Goal: Book appointment/travel/reservation

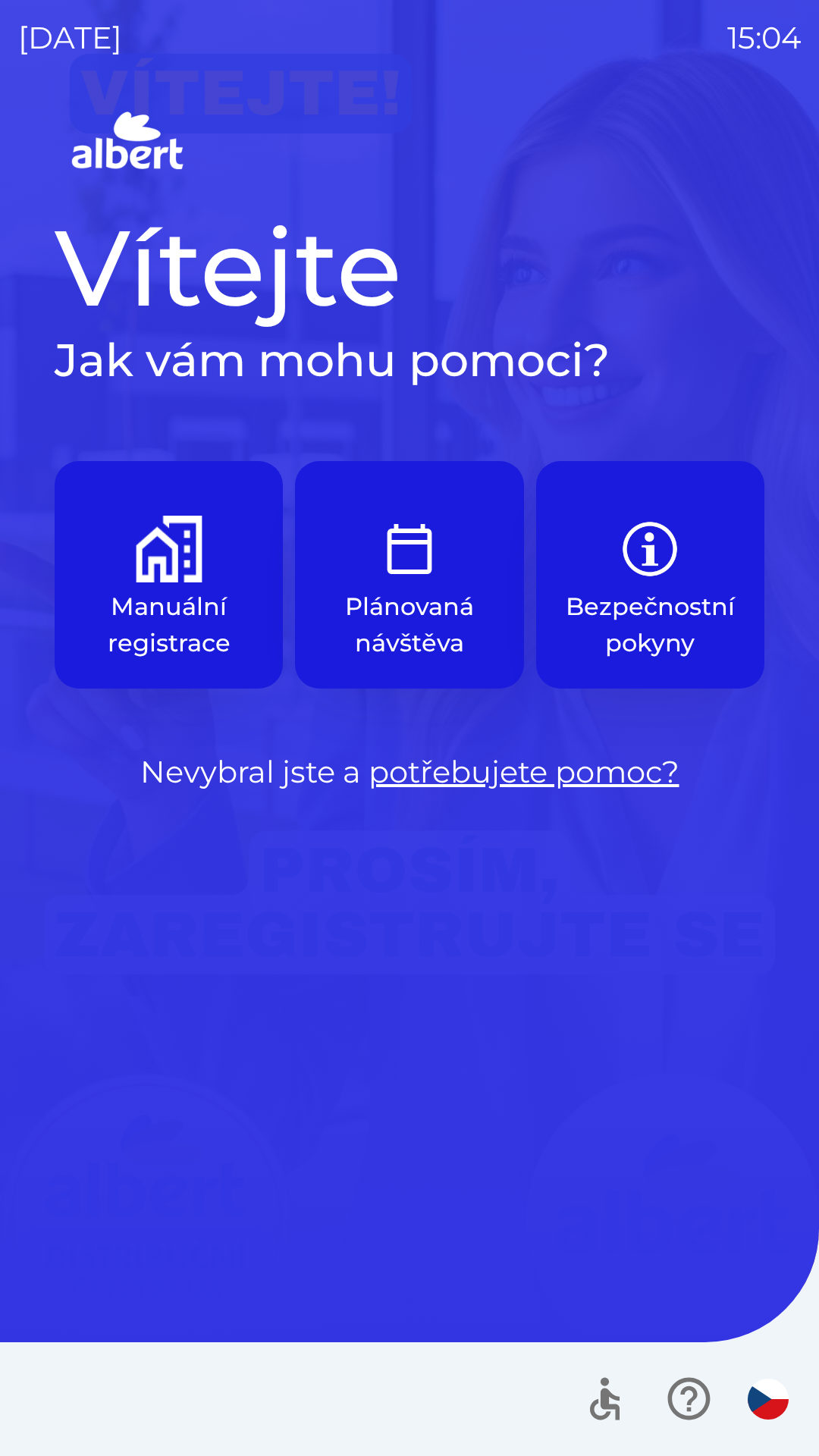
click at [428, 586] on button "Plánovaná návštěva" at bounding box center [409, 575] width 229 height 228
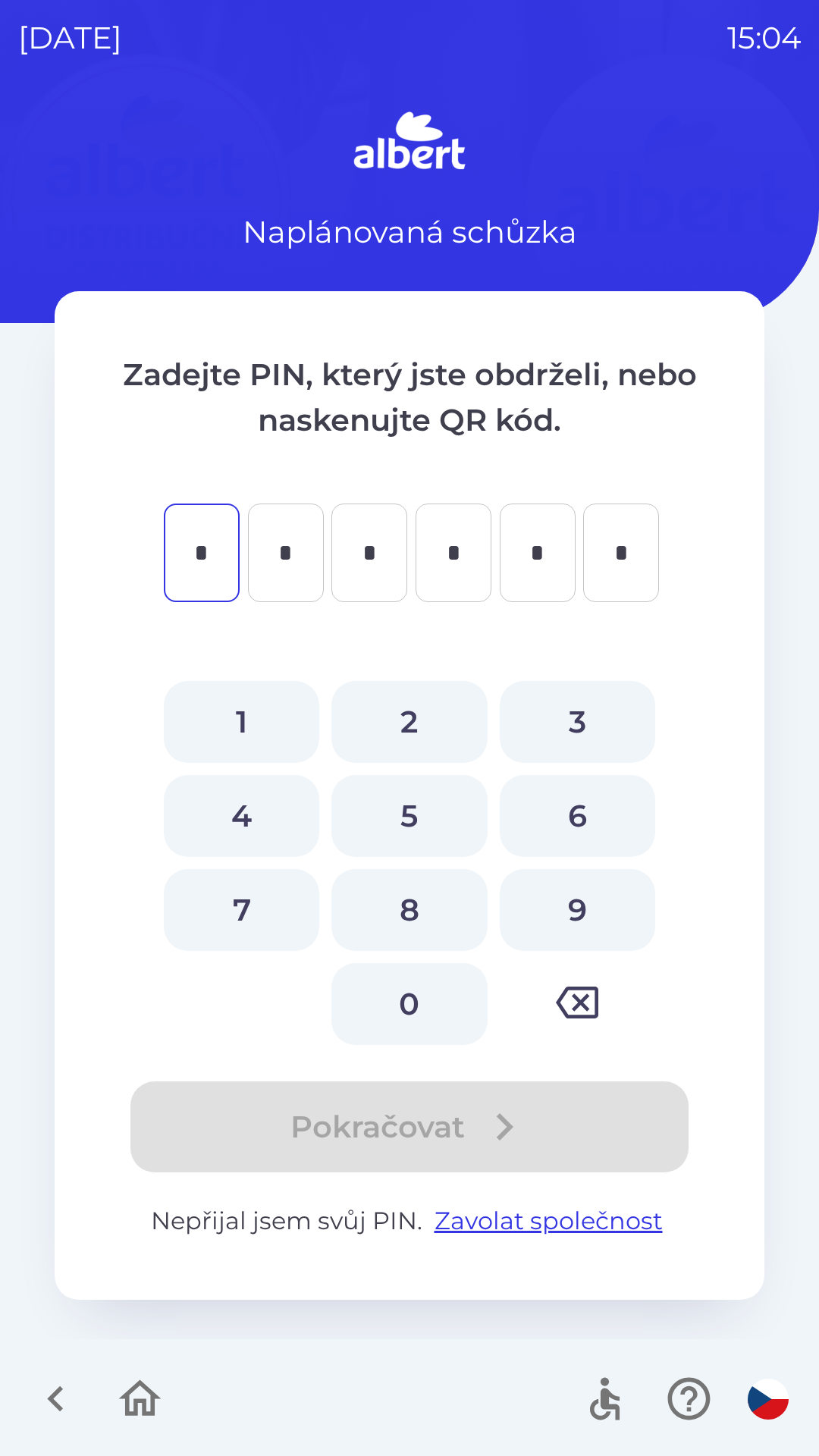
type input "*"
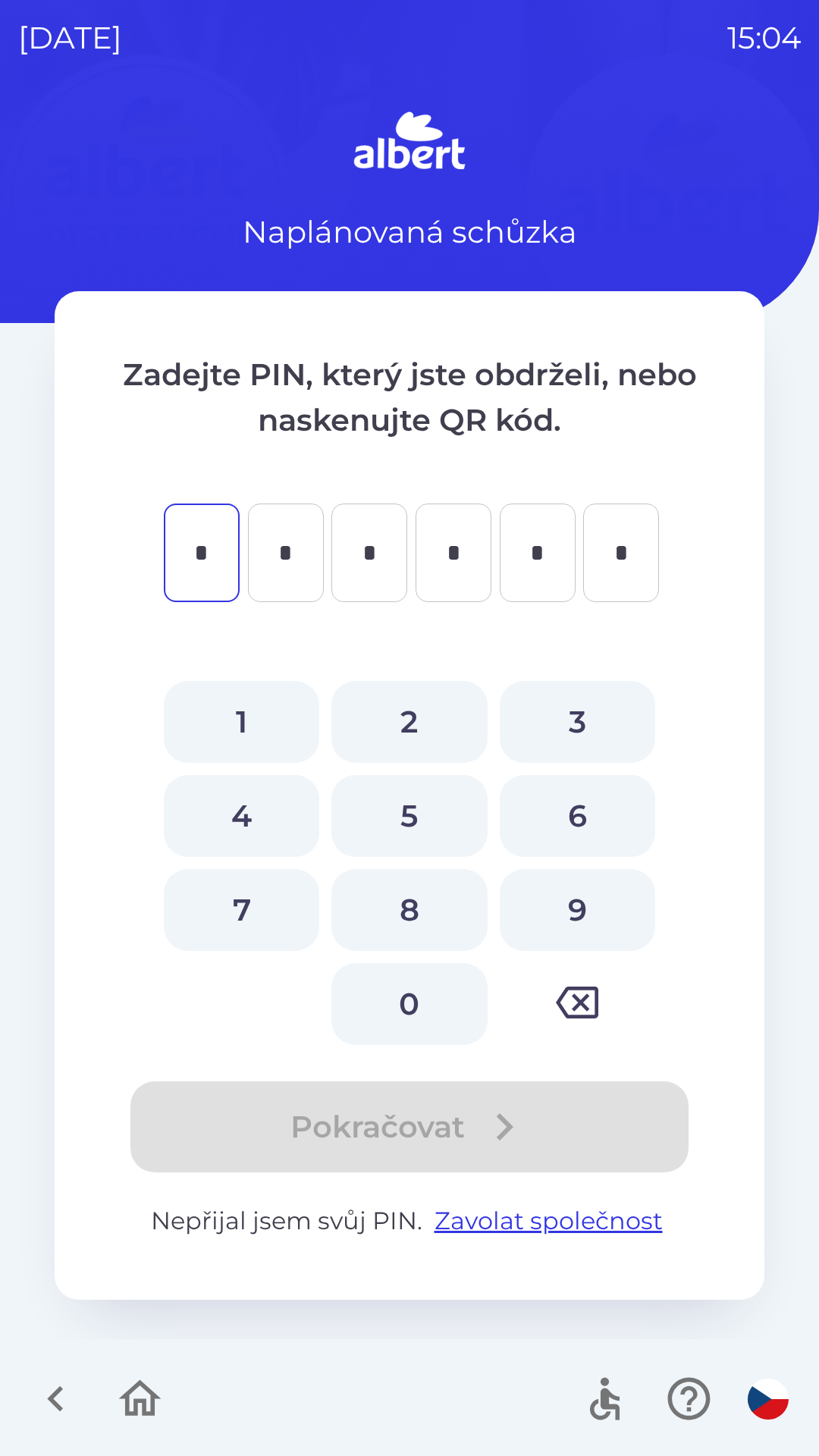
type input "*"
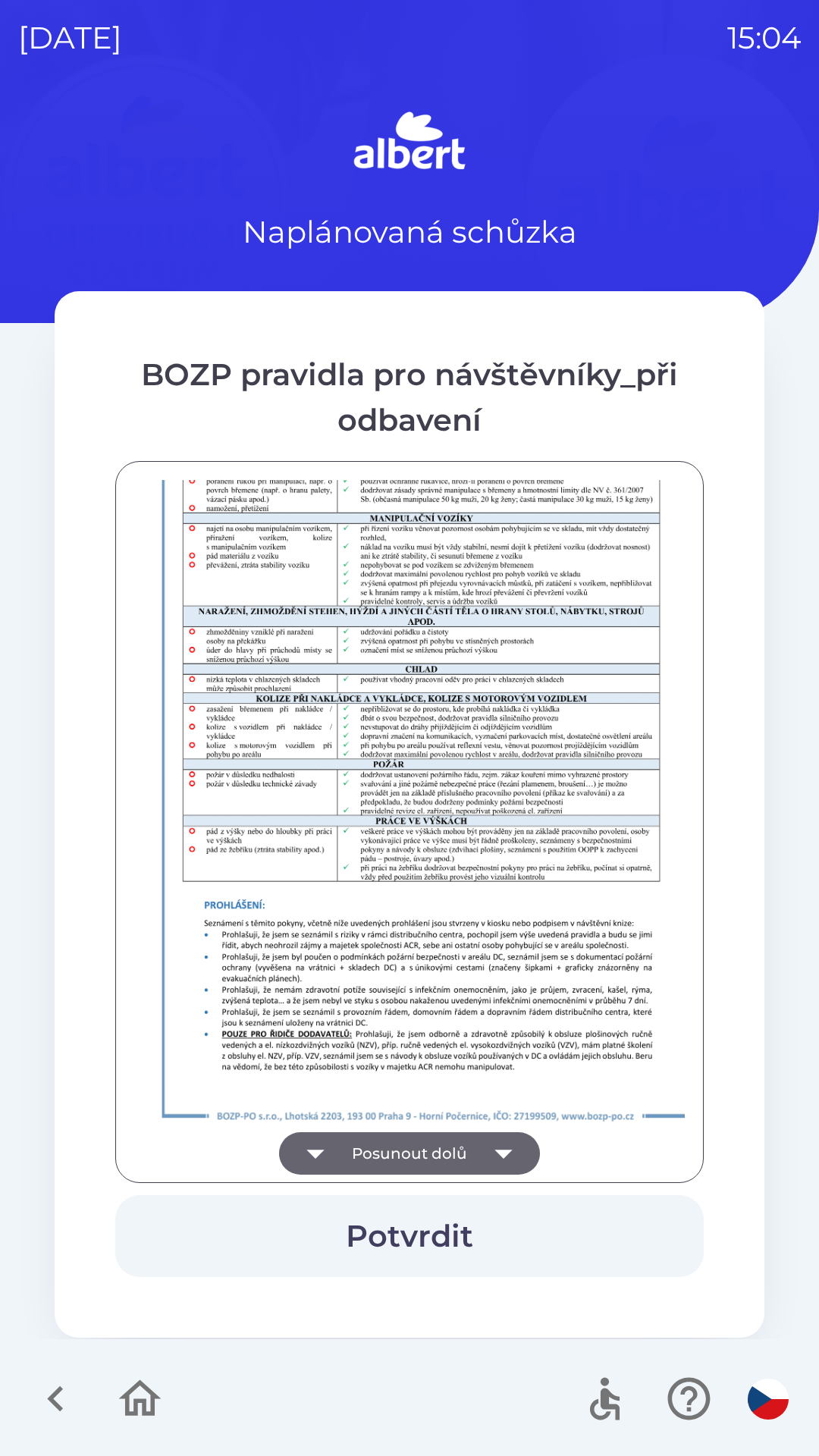
scroll to position [1065, 0]
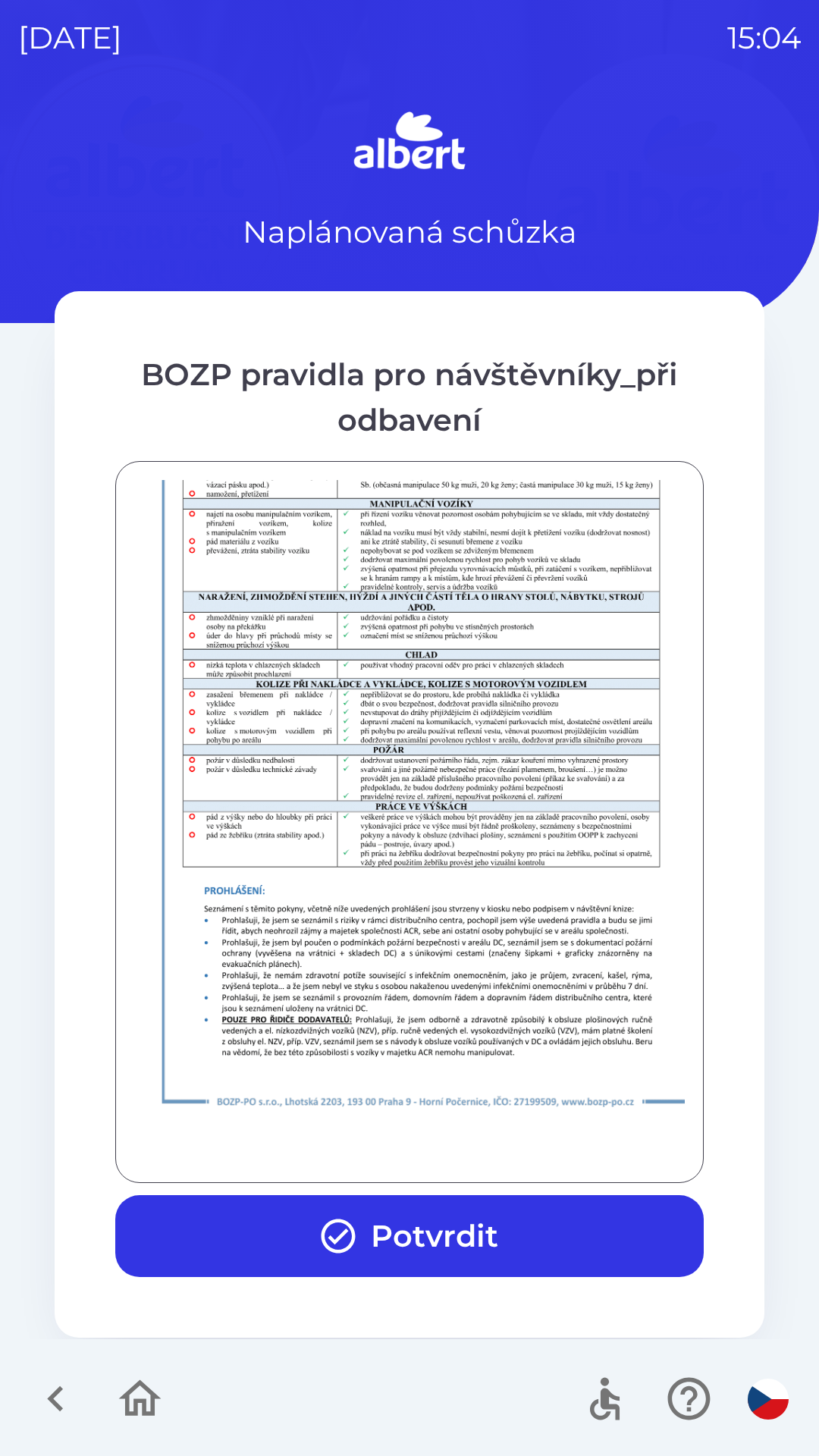
click at [309, 1207] on button "Potvrdit" at bounding box center [410, 1236] width 589 height 82
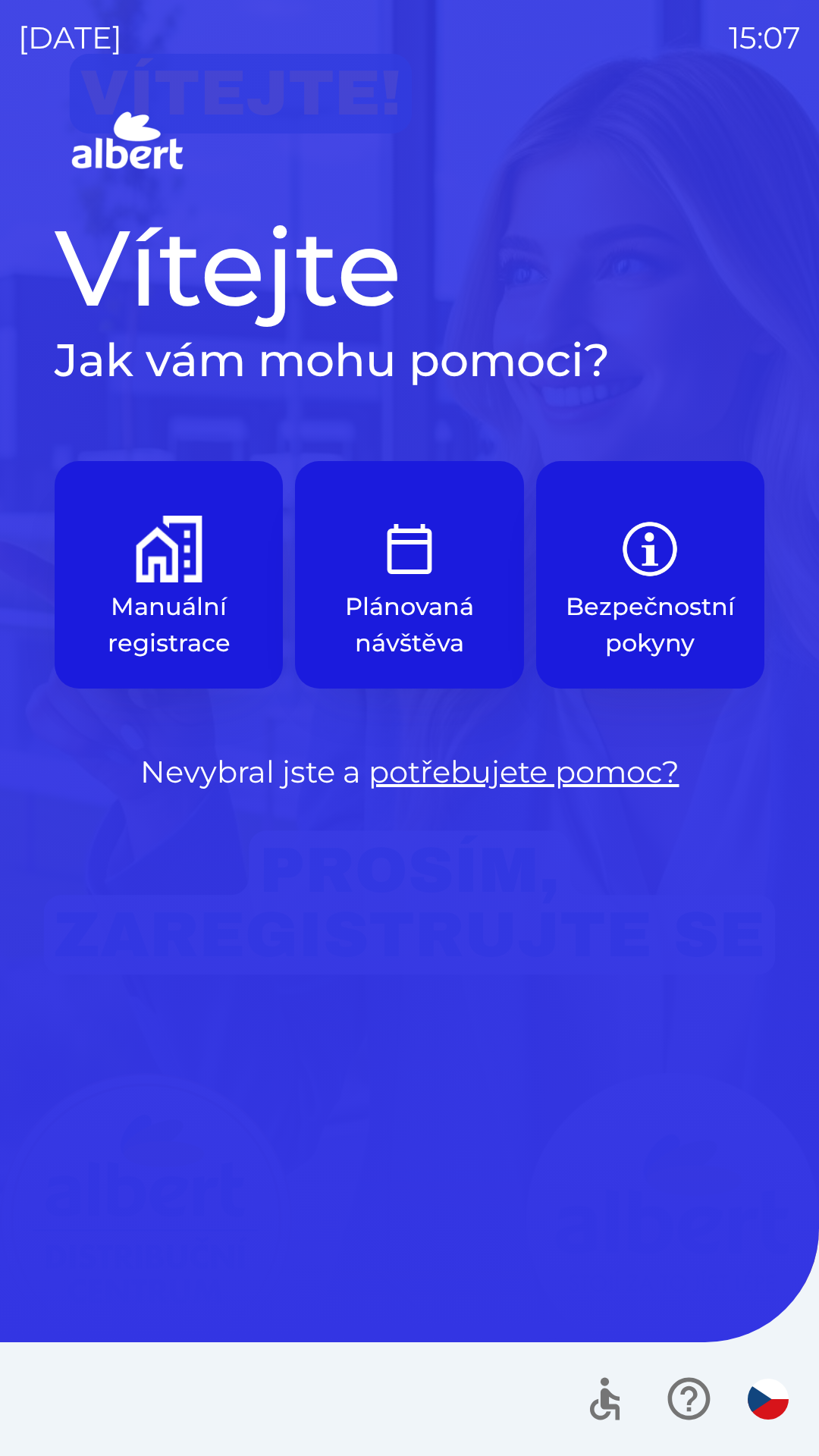
click at [431, 588] on button "Plánovaná návštěva" at bounding box center [409, 575] width 229 height 228
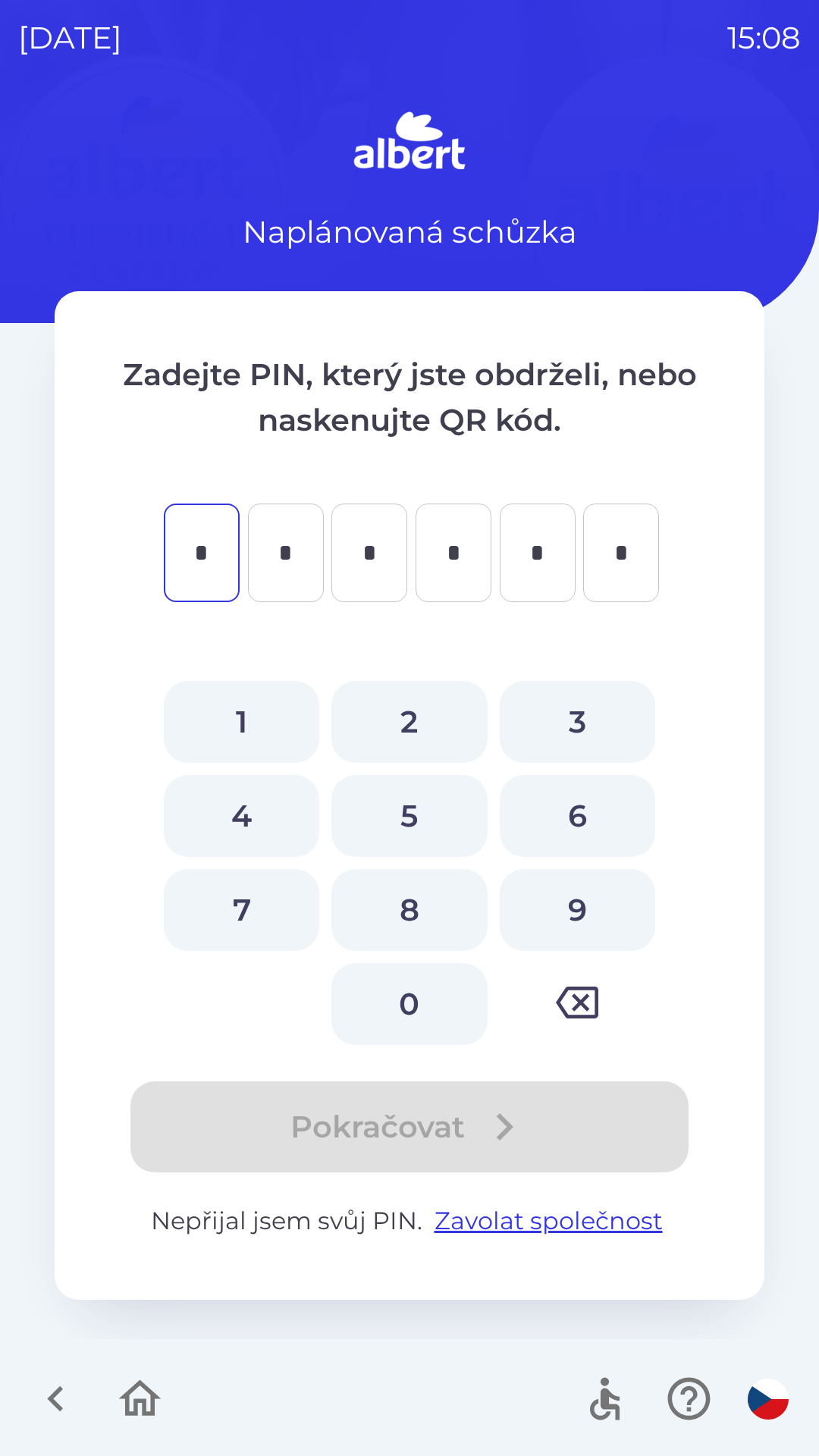
type input "*"
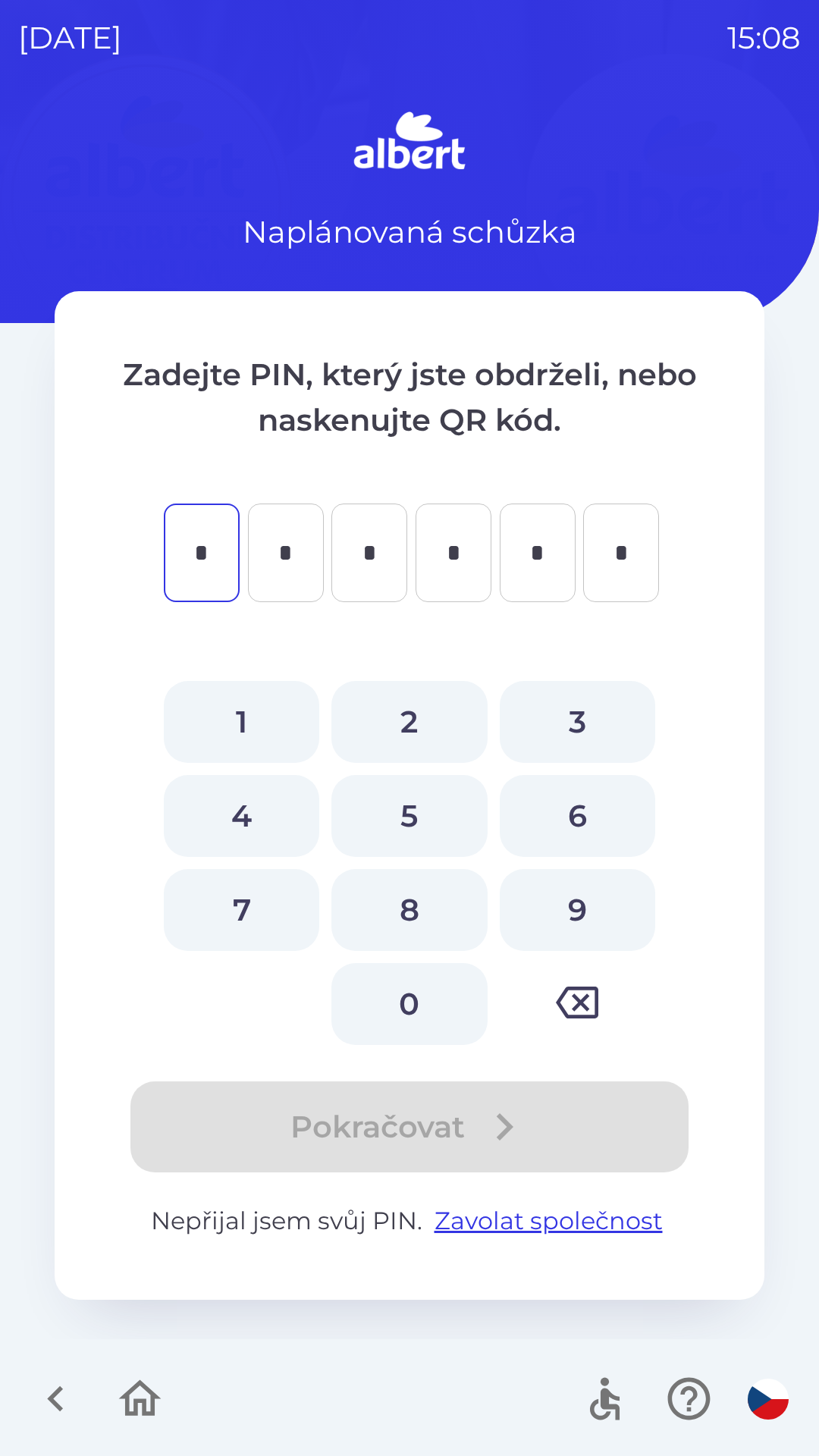
type input "*"
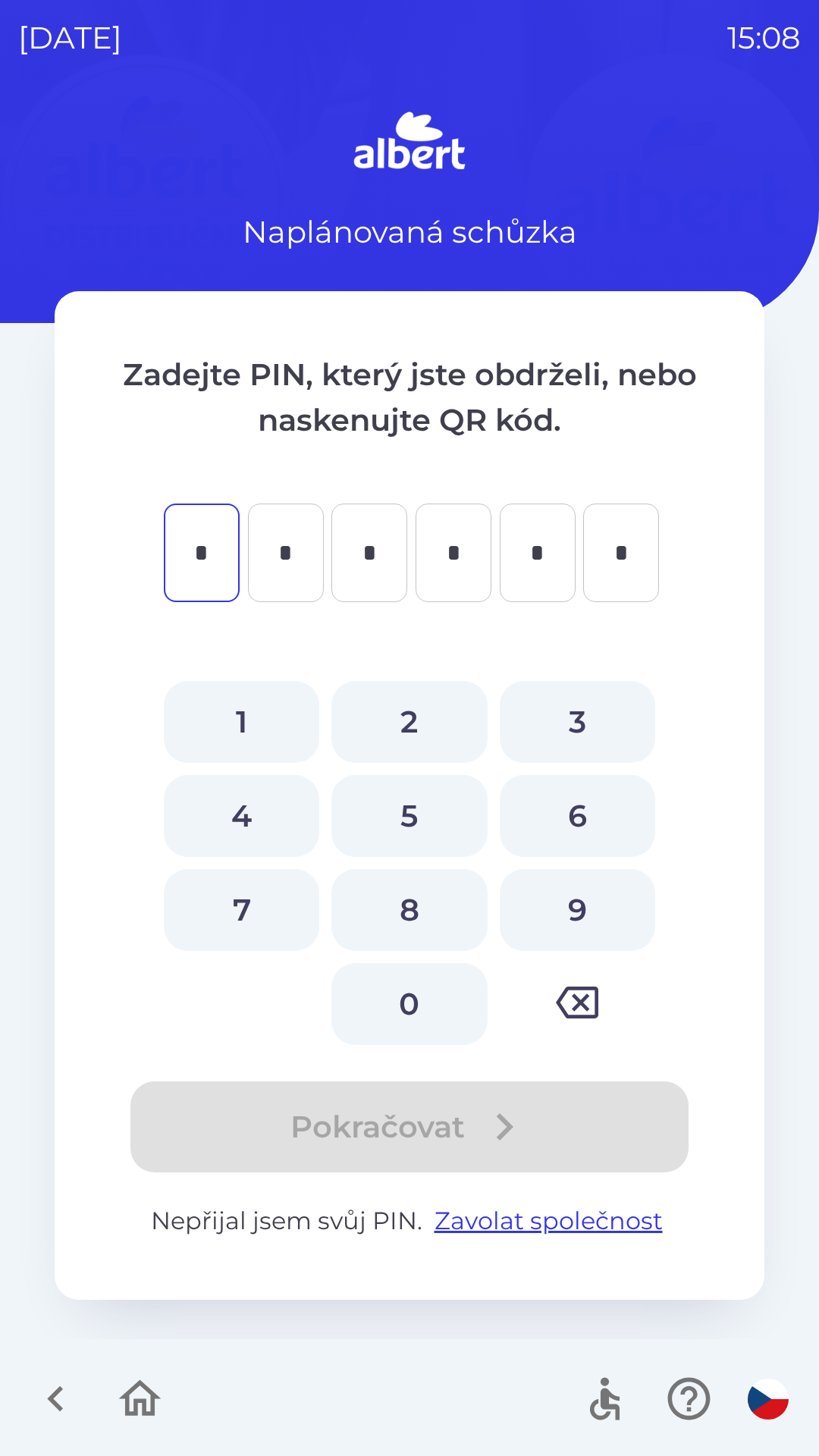
type input "*"
